Goal: Task Accomplishment & Management: Complete application form

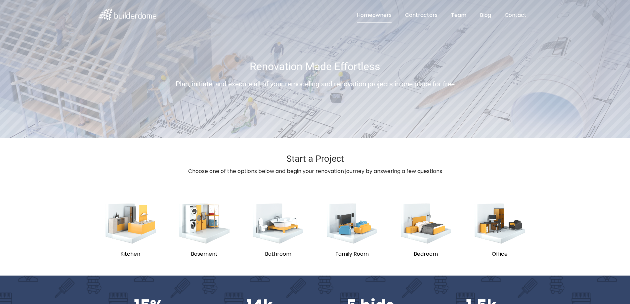
click at [372, 15] on link "Homeowners" at bounding box center [373, 15] width 45 height 15
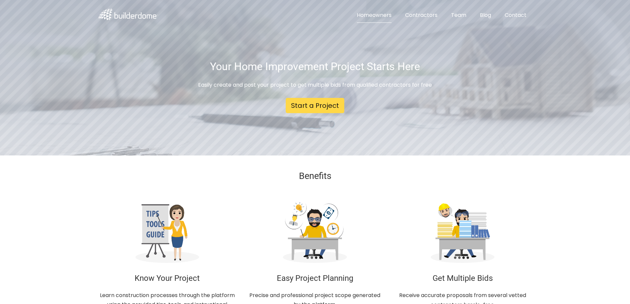
click at [152, 13] on img at bounding box center [127, 15] width 59 height 12
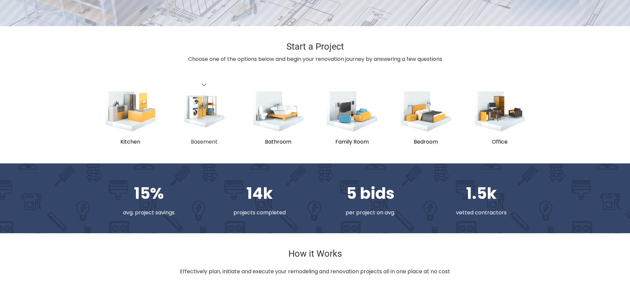
scroll to position [132, 0]
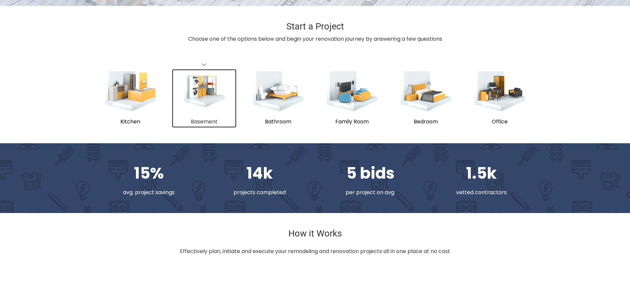
click at [212, 105] on img "submit" at bounding box center [204, 90] width 42 height 33
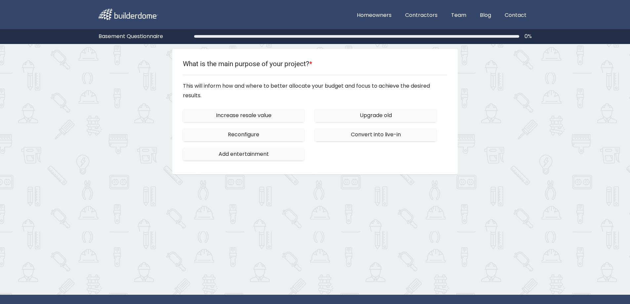
click at [224, 116] on span "Increase resale value" at bounding box center [244, 115] width 56 height 8
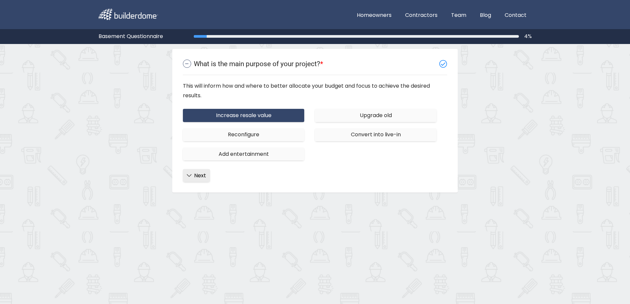
click at [186, 180] on button "Next" at bounding box center [196, 175] width 27 height 13
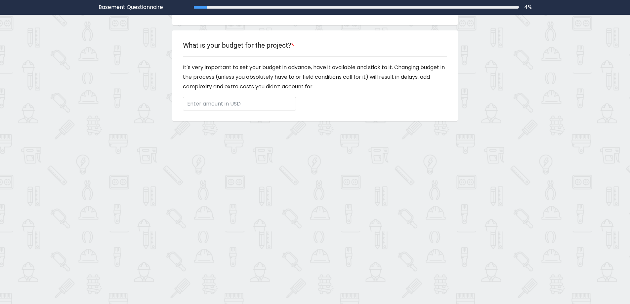
scroll to position [64, 0]
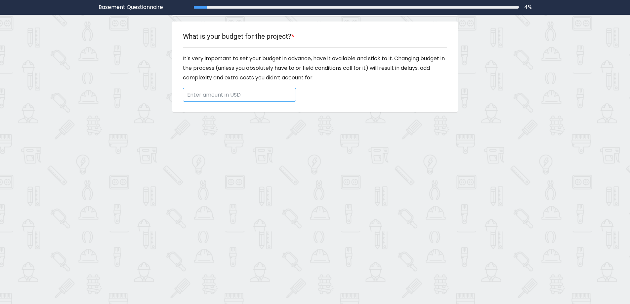
click at [236, 99] on input "Enter amount in USD" at bounding box center [239, 95] width 113 height 14
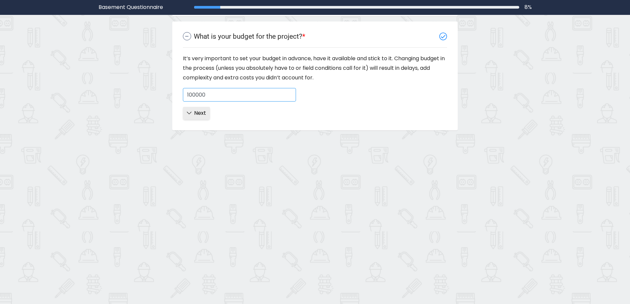
type input "100000"
click at [188, 117] on button "Next" at bounding box center [196, 113] width 27 height 13
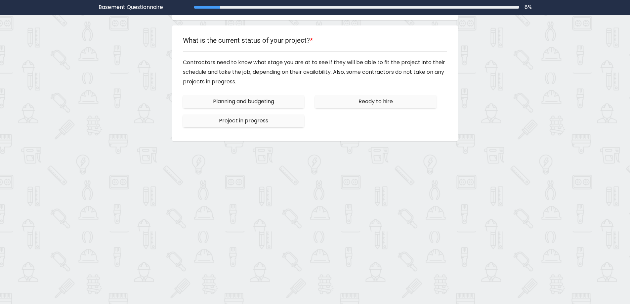
click at [263, 134] on div "What is the current status of your project? * Contractors need to know what sta…" at bounding box center [314, 82] width 285 height 115
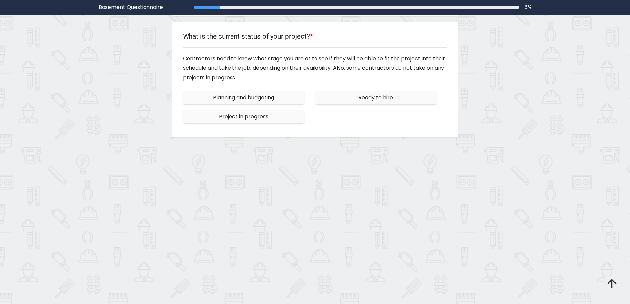
click at [360, 101] on span "Ready to hire" at bounding box center [375, 98] width 34 height 8
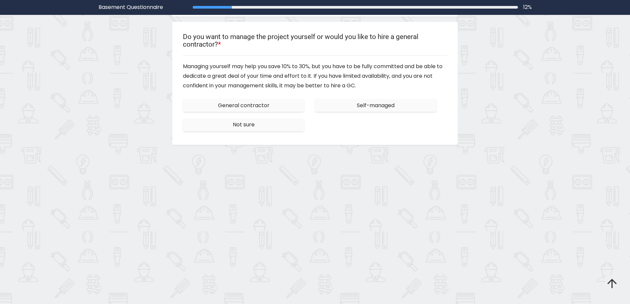
scroll to position [136, 0]
click at [277, 127] on button "Not sure" at bounding box center [244, 124] width 122 height 13
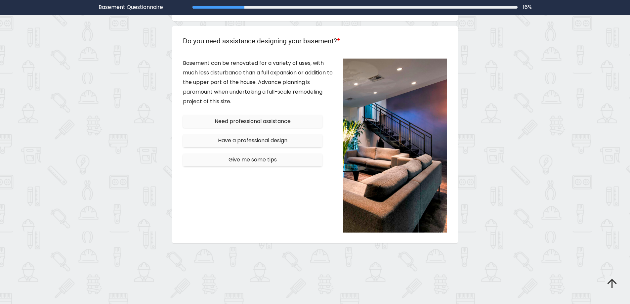
scroll to position [180, 0]
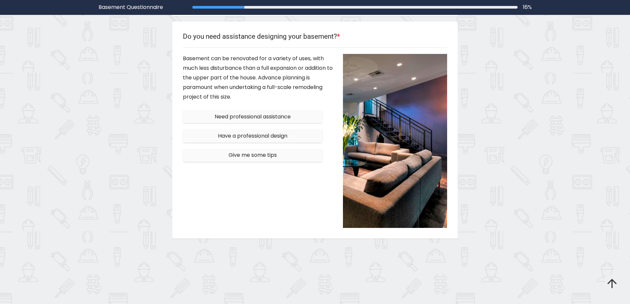
click at [273, 157] on span "Give me some tips" at bounding box center [252, 155] width 48 height 8
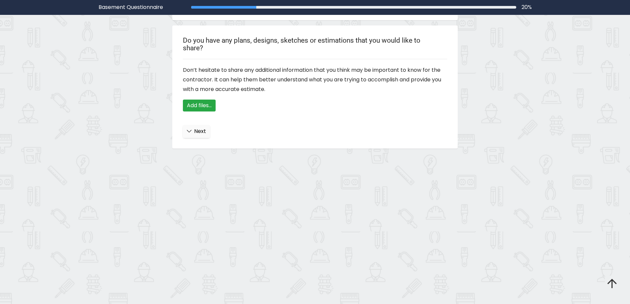
scroll to position [217, 0]
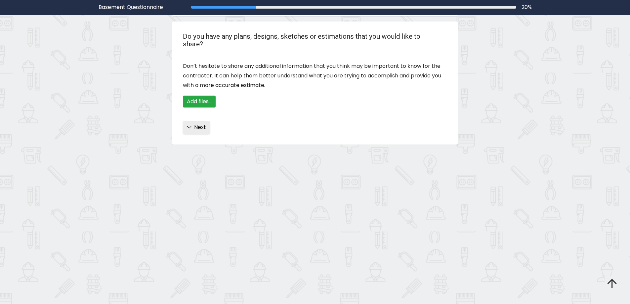
click at [200, 124] on span "Next" at bounding box center [200, 127] width 12 height 8
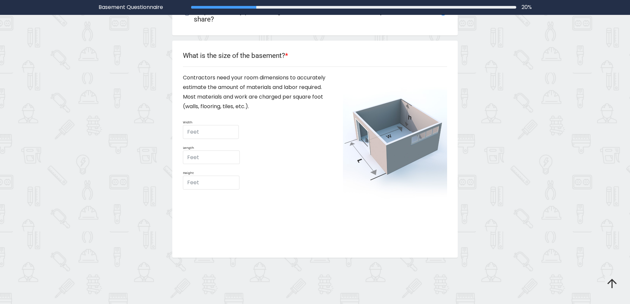
scroll to position [261, 0]
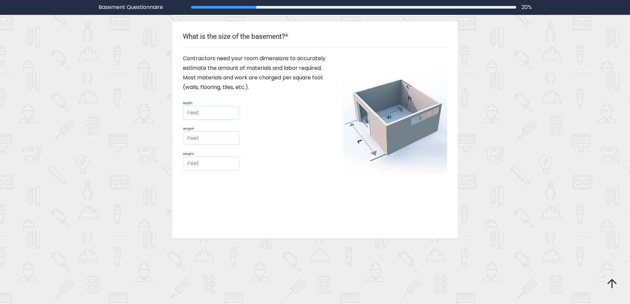
click at [208, 109] on input "Feet" at bounding box center [211, 113] width 56 height 14
type input "42"
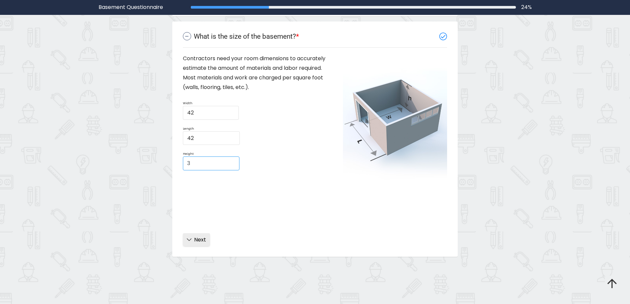
type input "3"
click at [199, 241] on span "Next" at bounding box center [200, 240] width 12 height 8
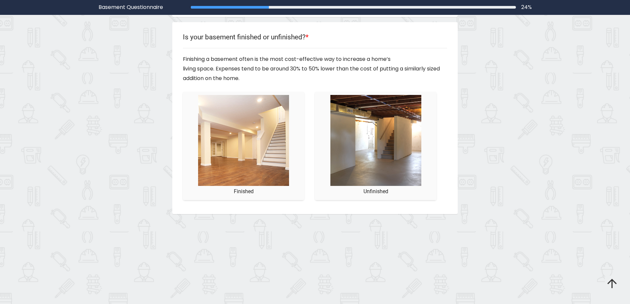
scroll to position [297, 0]
click at [360, 157] on img "//images.builderdome.com/questionnaire/v2/basement/survey/8b.jpg" at bounding box center [375, 139] width 91 height 91
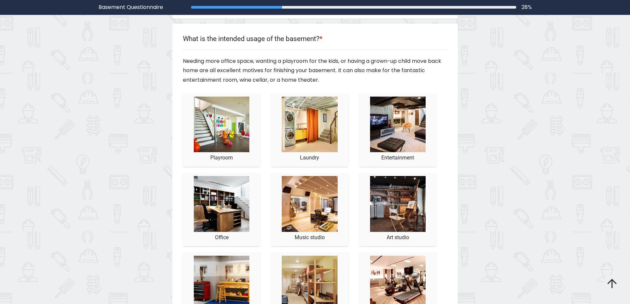
click at [314, 165] on button "Laundry" at bounding box center [309, 129] width 77 height 73
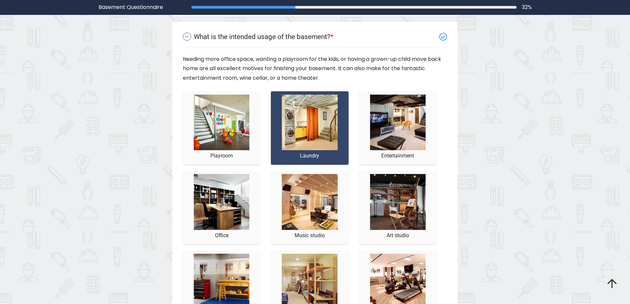
scroll to position [333, 0]
click at [397, 137] on img "//images.builderdome.com/questionnaire/v2/basement/survey/9c.jpg" at bounding box center [398, 122] width 56 height 56
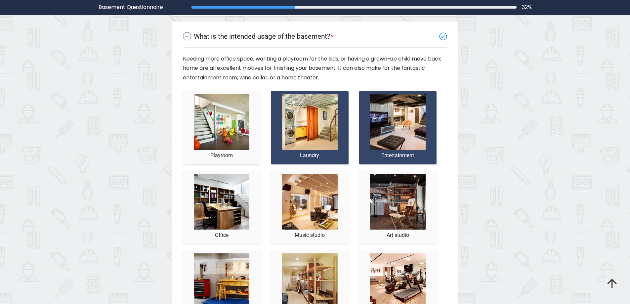
drag, startPoint x: 301, startPoint y: 204, endPoint x: 332, endPoint y: 208, distance: 32.0
click at [300, 204] on img "//images.builderdome.com/questionnaire/v2/basement/survey/9e.jpg" at bounding box center [310, 202] width 56 height 56
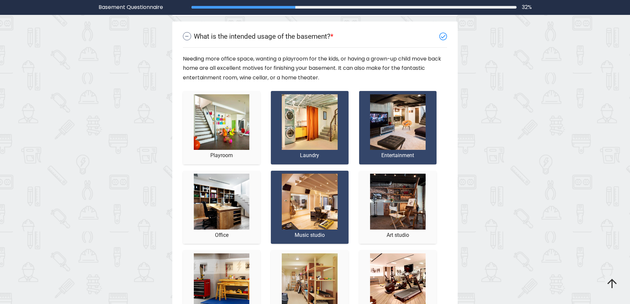
click at [383, 206] on img "//images.builderdome.com/questionnaire/v2/basement/survey/9f.jpg" at bounding box center [398, 202] width 56 height 56
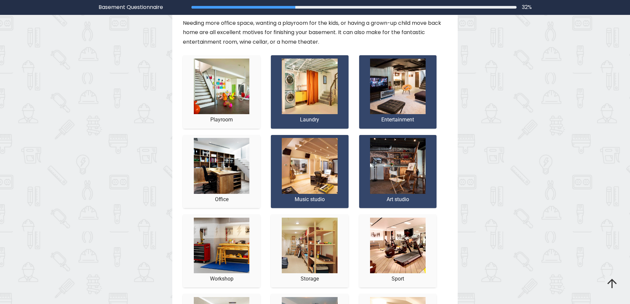
scroll to position [499, 0]
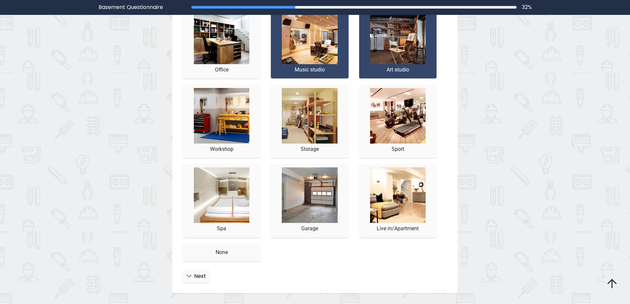
click at [320, 181] on img "//images.builderdome.com/questionnaire/v2/basement/survey/9k.jpg" at bounding box center [310, 195] width 56 height 56
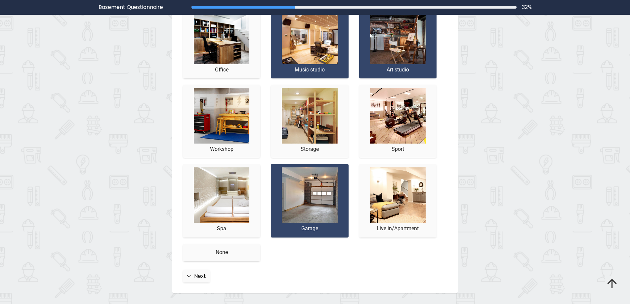
click at [211, 253] on h6 "None" at bounding box center [221, 252] width 69 height 6
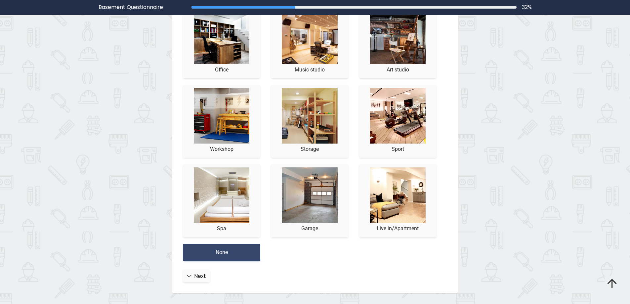
click at [310, 202] on img "//images.builderdome.com/questionnaire/v2/basement/survey/9k.jpg" at bounding box center [310, 195] width 56 height 56
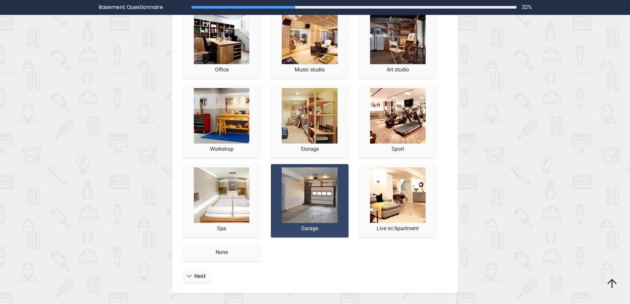
drag, startPoint x: 195, startPoint y: 278, endPoint x: 262, endPoint y: 258, distance: 69.6
click at [195, 278] on span "Next" at bounding box center [200, 276] width 12 height 8
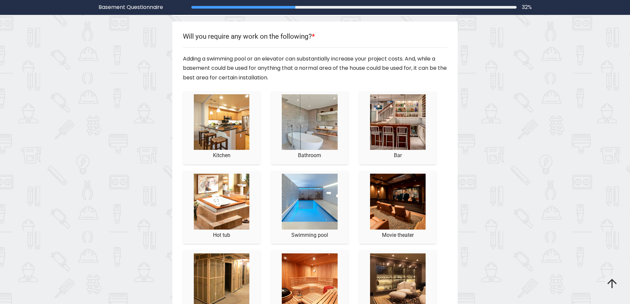
click at [319, 186] on img "//images.builderdome.com/questionnaire/v2/basement/survey/10e.jpg" at bounding box center [310, 202] width 56 height 56
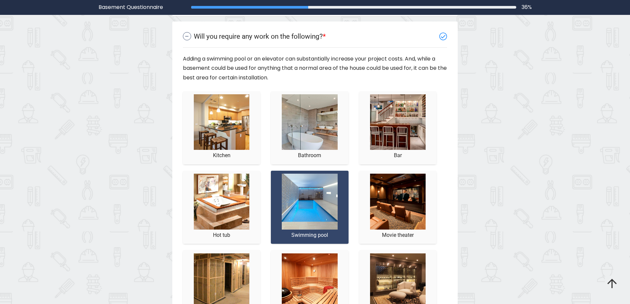
scroll to position [568, 0]
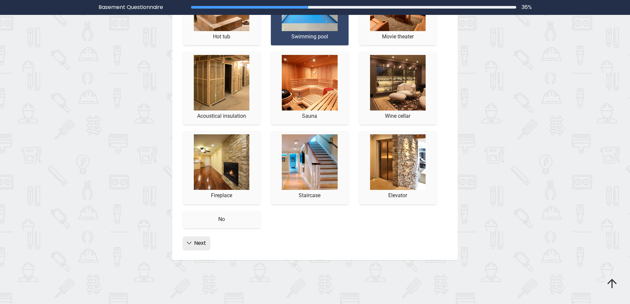
click at [196, 248] on button "Next" at bounding box center [196, 242] width 27 height 13
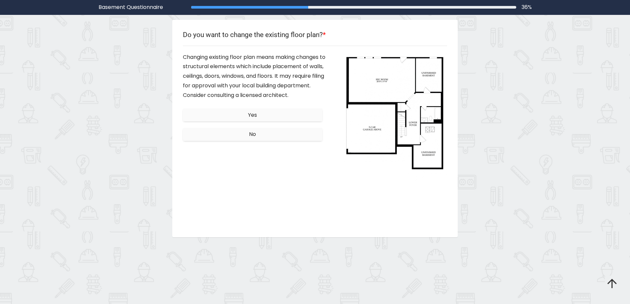
scroll to position [406, 0]
click at [259, 116] on button "Yes" at bounding box center [252, 116] width 139 height 13
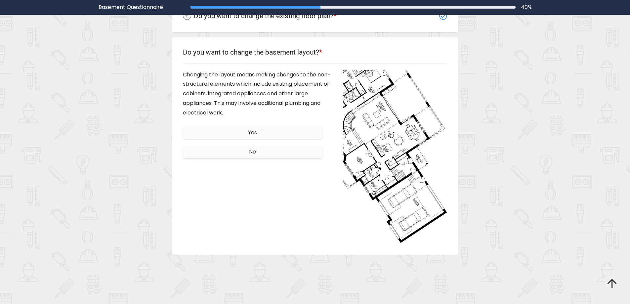
scroll to position [443, 0]
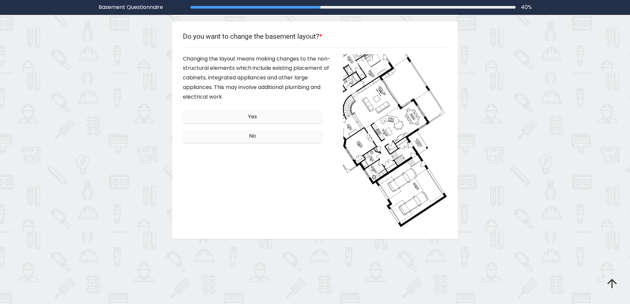
click at [283, 136] on button "No" at bounding box center [252, 136] width 139 height 13
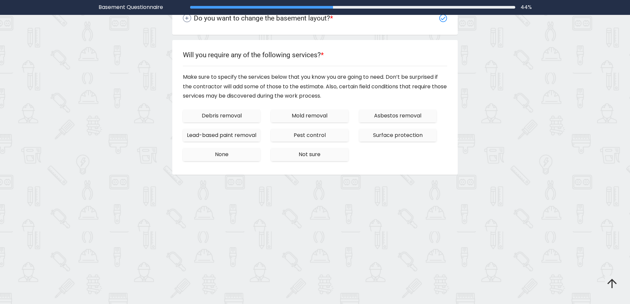
scroll to position [479, 0]
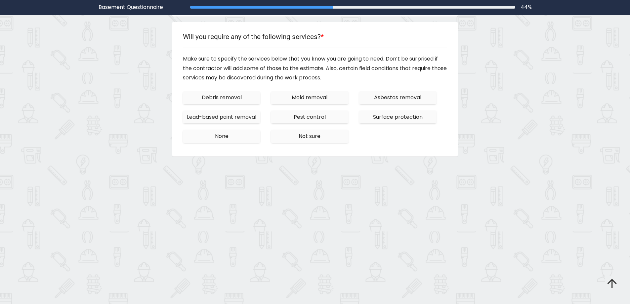
click at [239, 98] on span "Debris removal" at bounding box center [222, 98] width 40 height 8
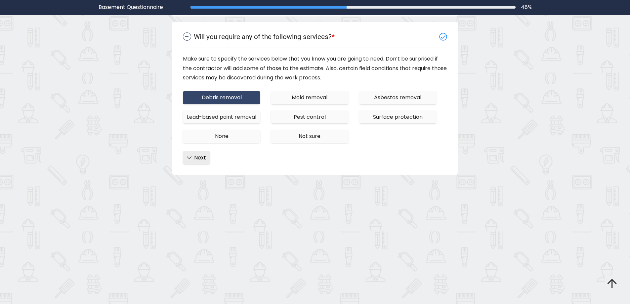
click at [198, 161] on span "Next" at bounding box center [200, 158] width 12 height 8
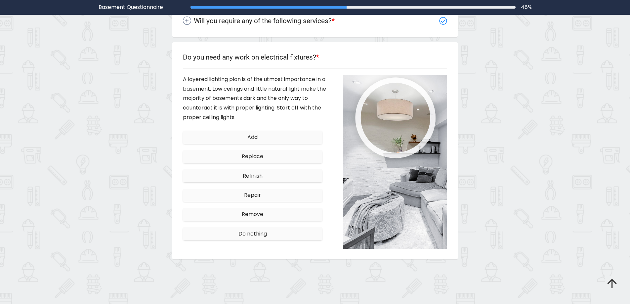
click at [273, 173] on div "Refinish" at bounding box center [258, 175] width 150 height 19
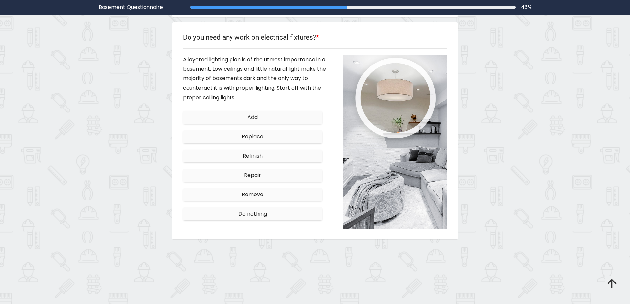
scroll to position [516, 0]
click at [279, 155] on button "Refinish" at bounding box center [252, 154] width 139 height 13
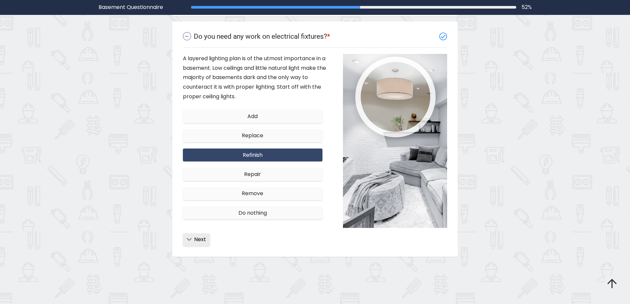
click at [190, 238] on icon "button" at bounding box center [189, 238] width 5 height 5
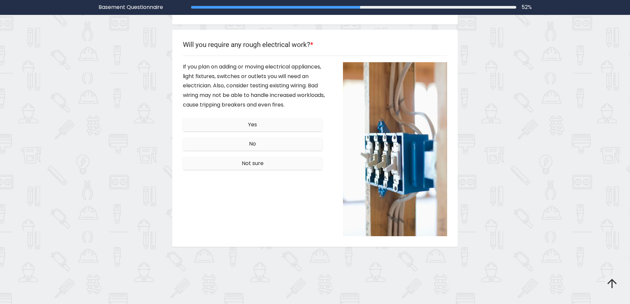
scroll to position [552, 0]
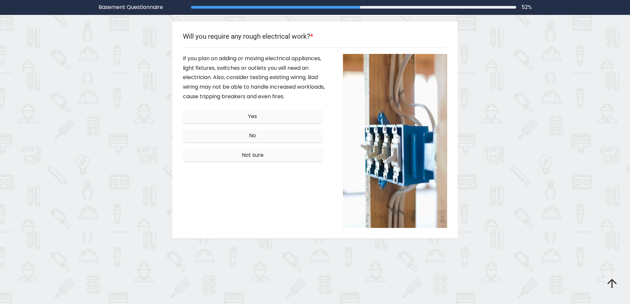
click at [280, 112] on button "Yes" at bounding box center [252, 116] width 139 height 13
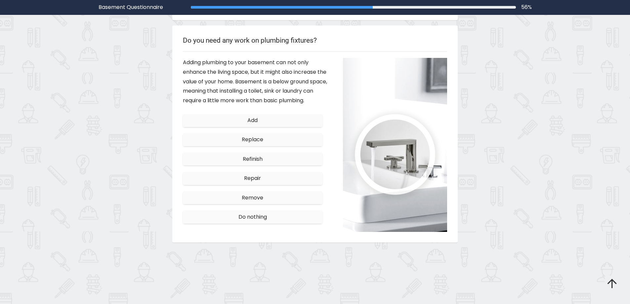
scroll to position [588, 0]
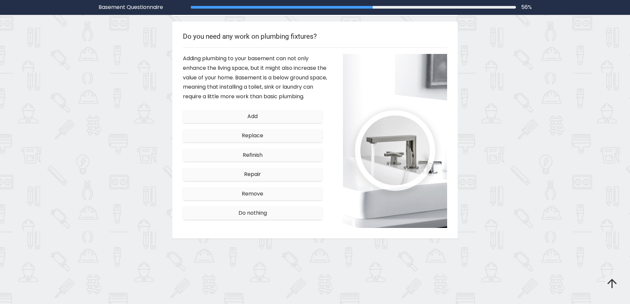
click at [282, 142] on button "Replace" at bounding box center [252, 135] width 139 height 13
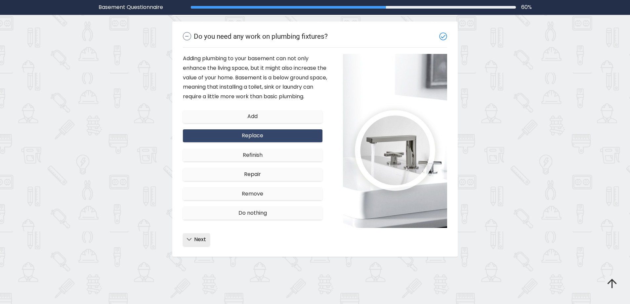
click at [201, 241] on span "Next" at bounding box center [200, 239] width 12 height 8
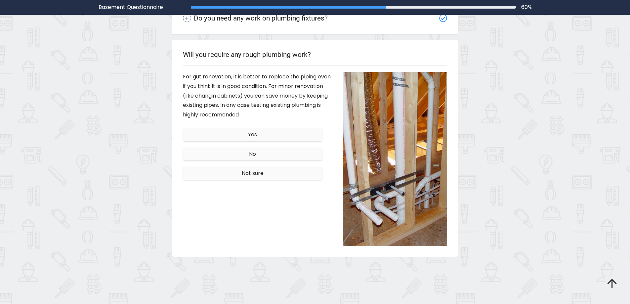
click at [273, 178] on div "For gut renovation, it is better to replace the piping even if you think it is …" at bounding box center [258, 159] width 160 height 174
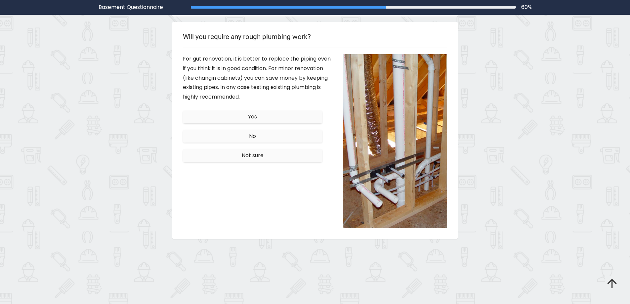
scroll to position [625, 0]
click at [278, 157] on button "Not sure" at bounding box center [252, 154] width 139 height 13
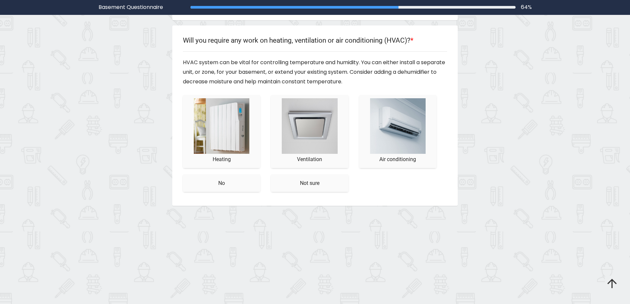
scroll to position [661, 0]
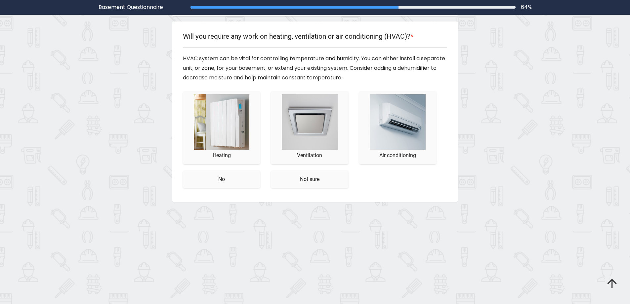
click at [327, 140] on img "//images.builderdome.com/questionnaire/v2/basement/survey/18b.jpg" at bounding box center [310, 122] width 56 height 56
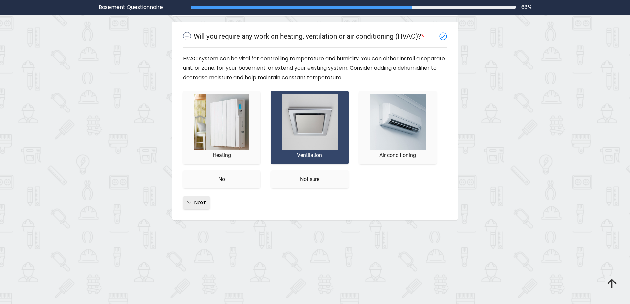
click at [201, 208] on button "Next" at bounding box center [196, 202] width 27 height 13
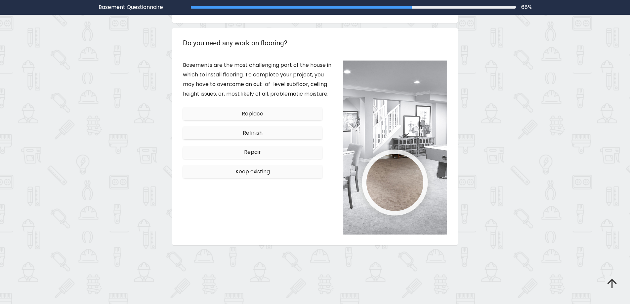
click at [282, 168] on div "Replace Refinish Repair Keep existing" at bounding box center [258, 142] width 150 height 77
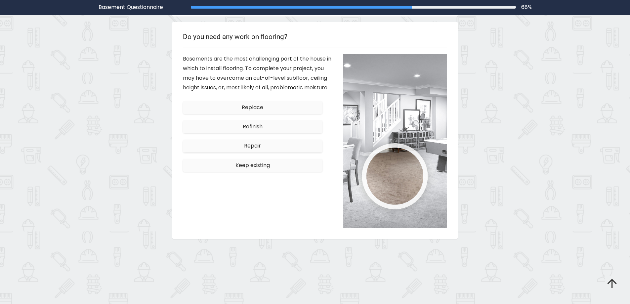
scroll to position [697, 0]
click at [286, 151] on button "Repair" at bounding box center [252, 145] width 139 height 13
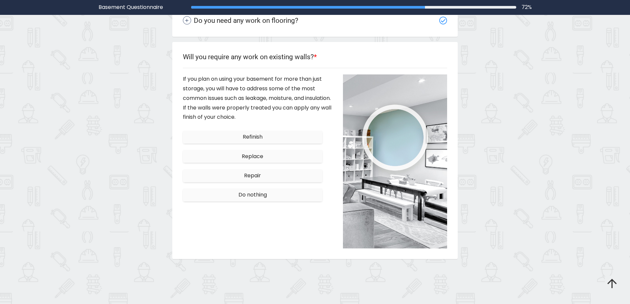
click at [258, 169] on div "Refinish Replace Repair Do nothing" at bounding box center [258, 165] width 150 height 77
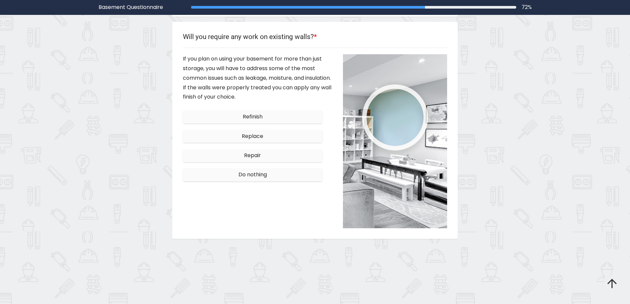
scroll to position [734, 0]
click at [260, 152] on span "Repair" at bounding box center [252, 155] width 17 height 8
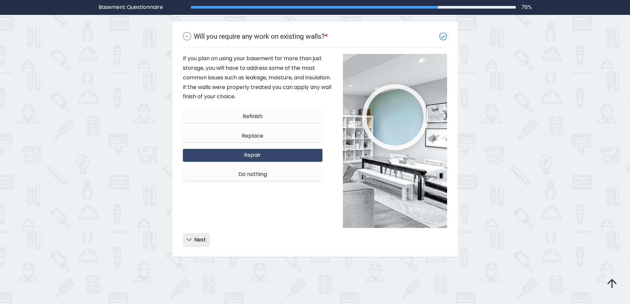
click at [201, 239] on span "Next" at bounding box center [200, 240] width 12 height 8
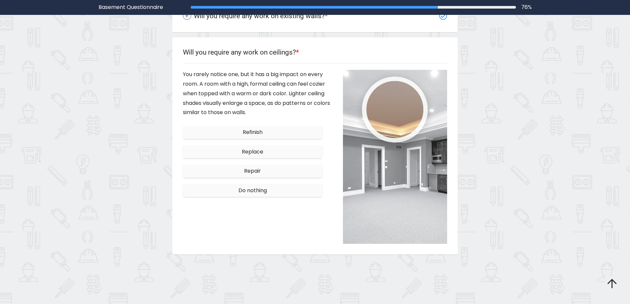
click at [262, 152] on div "Refinish Replace Repair Do nothing" at bounding box center [258, 161] width 150 height 77
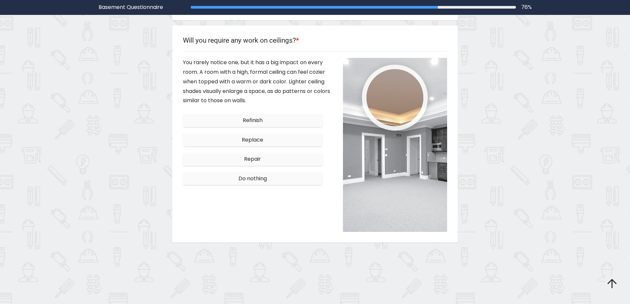
scroll to position [770, 0]
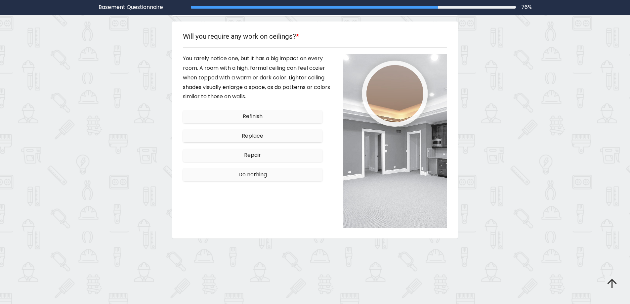
click at [269, 126] on div "Refinish Replace Repair Do nothing" at bounding box center [258, 145] width 150 height 77
click at [269, 122] on button "Refinish" at bounding box center [252, 116] width 139 height 13
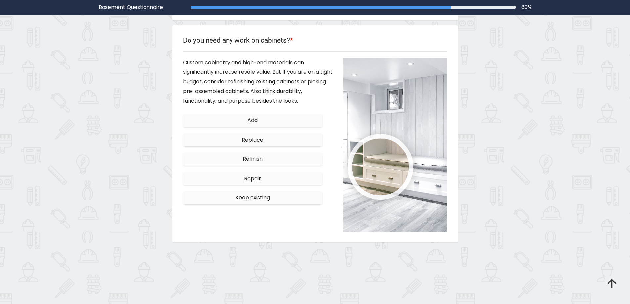
click at [245, 192] on div "Add Replace Refinish Repair Keep existing" at bounding box center [258, 159] width 150 height 97
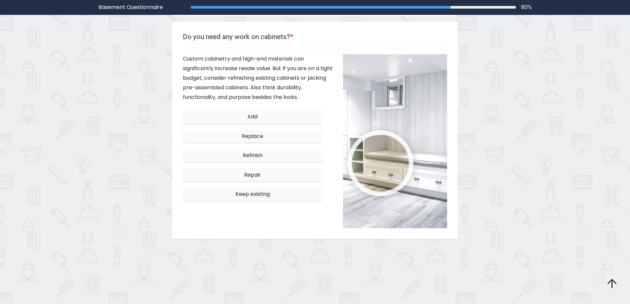
scroll to position [806, 0]
click at [251, 181] on div "Repair" at bounding box center [258, 174] width 150 height 19
click at [259, 179] on button "Repair" at bounding box center [252, 174] width 139 height 13
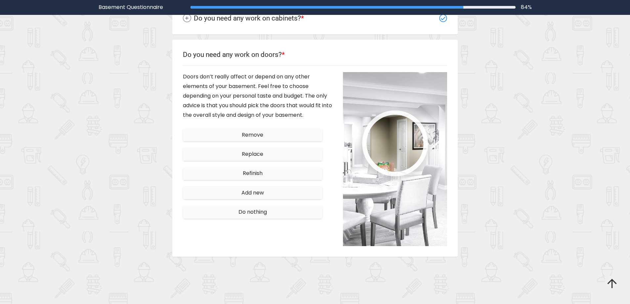
click at [259, 182] on div "Refinish" at bounding box center [258, 173] width 150 height 19
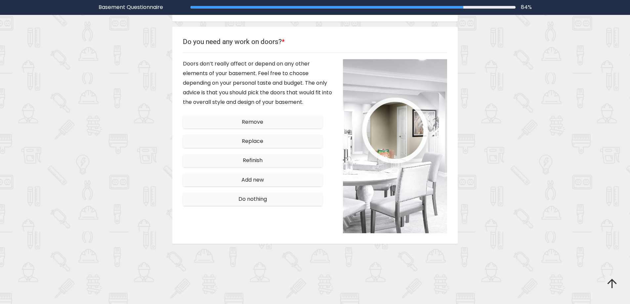
scroll to position [843, 0]
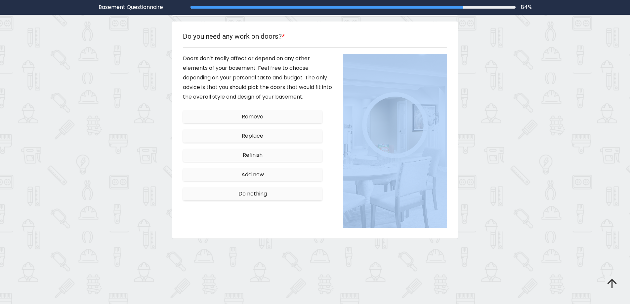
click at [259, 182] on div "Add new" at bounding box center [258, 174] width 150 height 19
click at [263, 176] on span "Add new" at bounding box center [252, 175] width 22 height 8
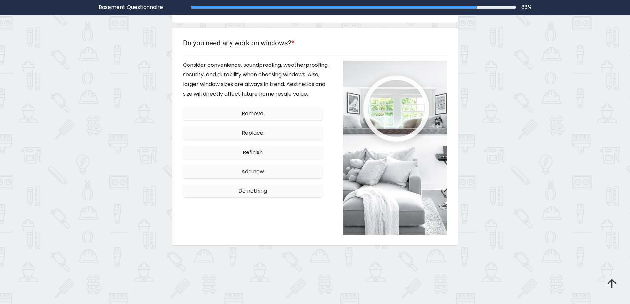
scroll to position [879, 0]
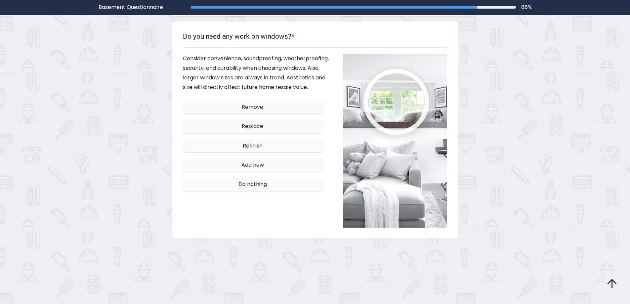
click at [293, 110] on button "Remove" at bounding box center [252, 106] width 139 height 13
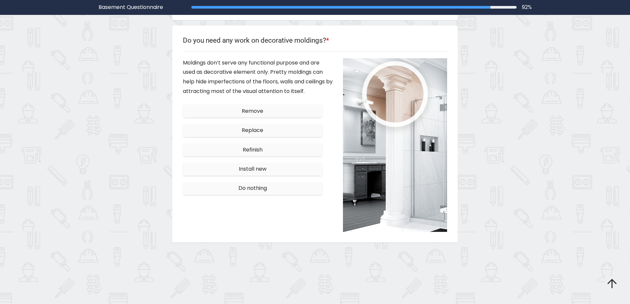
scroll to position [915, 0]
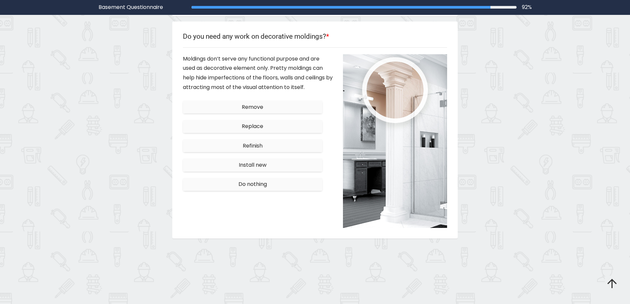
click at [276, 158] on button "Install new" at bounding box center [252, 164] width 139 height 13
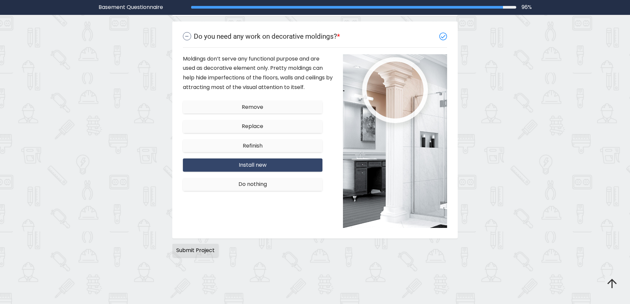
drag, startPoint x: 195, startPoint y: 253, endPoint x: 308, endPoint y: 206, distance: 122.1
click at [197, 251] on span "Submit Project" at bounding box center [195, 250] width 38 height 8
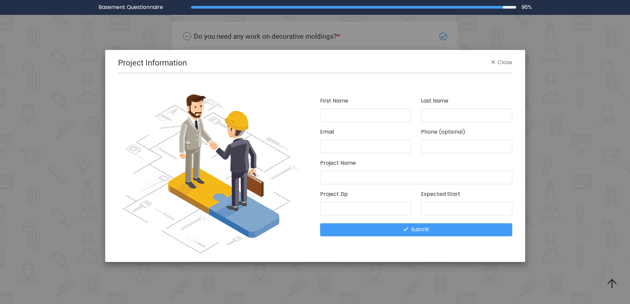
click at [507, 60] on link "Close" at bounding box center [501, 63] width 21 height 10
